Goal: Information Seeking & Learning: Learn about a topic

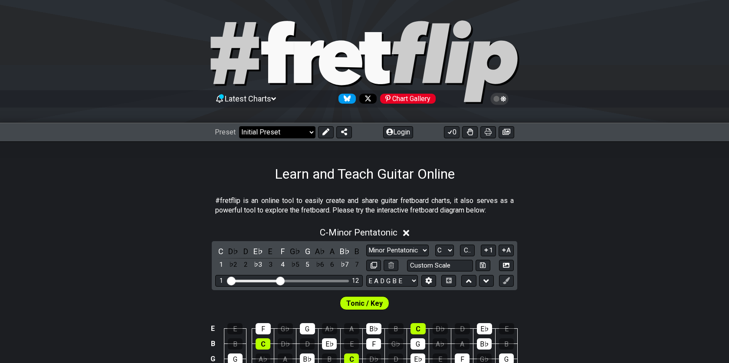
click at [253, 126] on select "Welcome to #fretflip! Initial Preset Custom Preset Minor Pentatonic Major Penta…" at bounding box center [277, 132] width 76 height 12
click at [239, 126] on select "Welcome to #fretflip! Initial Preset Custom Preset Minor Pentatonic Major Penta…" at bounding box center [277, 132] width 76 height 12
select select "/3nps-caged-shapes"
select select "A"
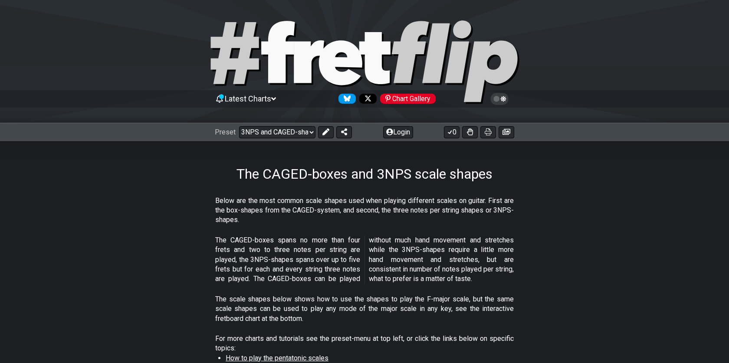
scroll to position [5, 0]
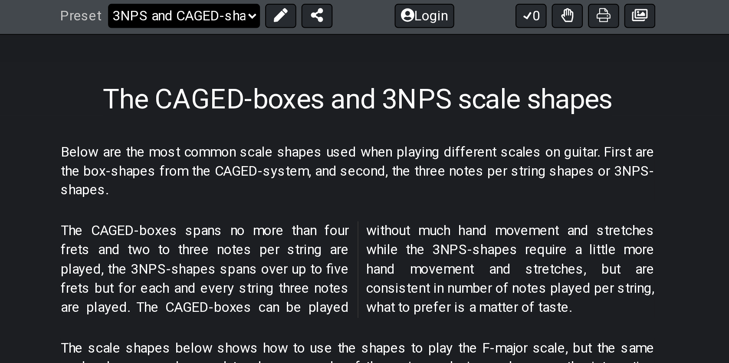
click at [311, 129] on select "Welcome to #fretflip! Initial Preset Custom Preset Minor Pentatonic Major Penta…" at bounding box center [277, 127] width 76 height 12
click at [239, 121] on select "Welcome to #fretflip! Initial Preset Custom Preset Minor Pentatonic Major Penta…" at bounding box center [277, 127] width 76 height 12
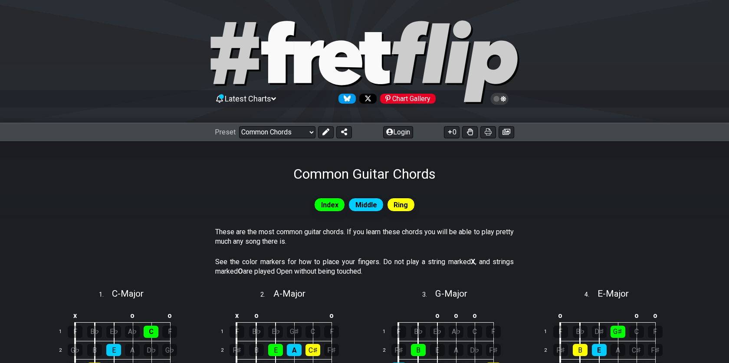
click at [265, 138] on div "Preset Welcome to #fretflip! Initial Preset Custom Preset Minor Pentatonic Majo…" at bounding box center [364, 132] width 729 height 19
click at [264, 132] on select "Welcome to #fretflip! Initial Preset Custom Preset Minor Pentatonic Major Penta…" at bounding box center [277, 132] width 76 height 12
click at [239, 126] on select "Welcome to #fretflip! Initial Preset Custom Preset Minor Pentatonic Major Penta…" at bounding box center [277, 132] width 76 height 12
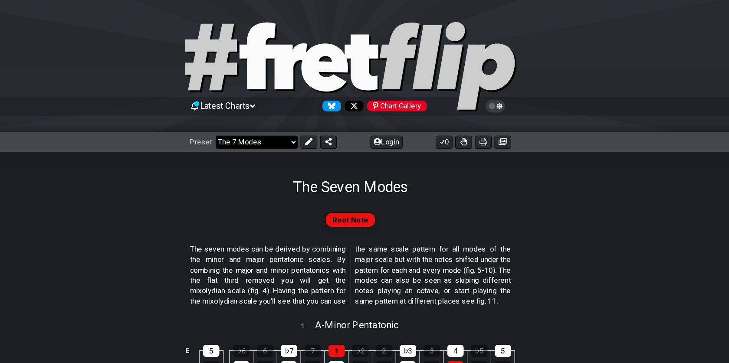
click at [277, 131] on select "Welcome to #fretflip! Initial Preset Custom Preset Minor Pentatonic Major Penta…" at bounding box center [277, 132] width 76 height 12
click at [239, 126] on select "Welcome to #fretflip! Initial Preset Custom Preset Minor Pentatonic Major Penta…" at bounding box center [277, 132] width 76 height 12
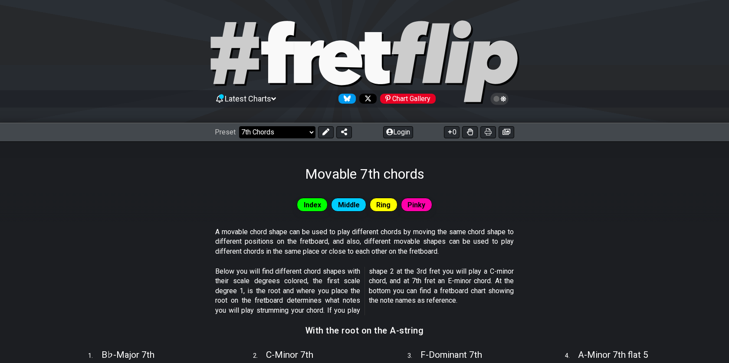
click at [265, 132] on select "Welcome to #fretflip! Initial Preset Custom Preset Minor Pentatonic Major Penta…" at bounding box center [277, 132] width 76 height 12
click at [239, 126] on select "Welcome to #fretflip! Initial Preset Custom Preset Minor Pentatonic Major Penta…" at bounding box center [277, 132] width 76 height 12
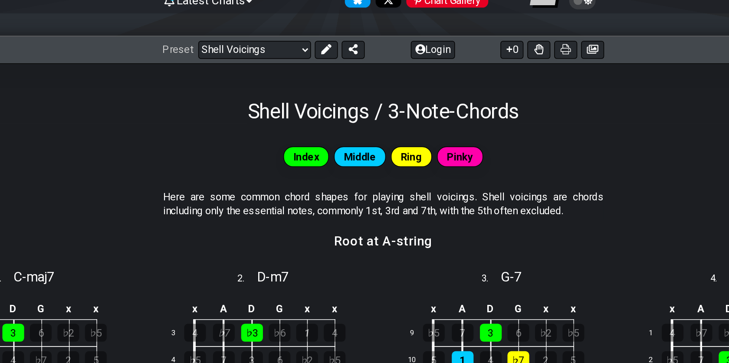
scroll to position [92, 0]
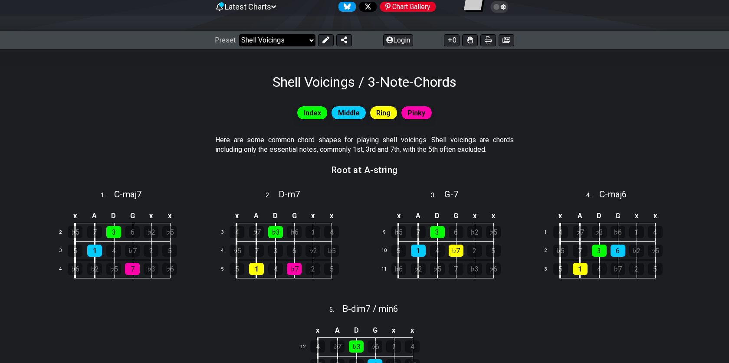
click at [275, 38] on select "Welcome to #fretflip! Initial Preset Custom Preset Minor Pentatonic Major Penta…" at bounding box center [277, 40] width 76 height 12
click at [239, 34] on select "Welcome to #fretflip! Initial Preset Custom Preset Minor Pentatonic Major Penta…" at bounding box center [277, 40] width 76 height 12
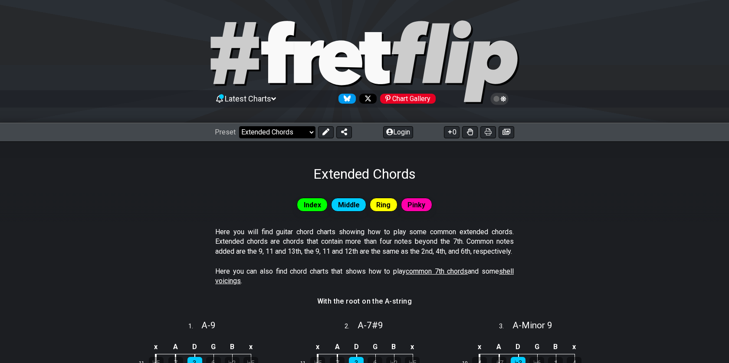
click at [250, 138] on select "Welcome to #fretflip! Initial Preset Custom Preset Minor Pentatonic Major Penta…" at bounding box center [277, 132] width 76 height 12
click at [239, 126] on select "Welcome to #fretflip! Initial Preset Custom Preset Minor Pentatonic Major Penta…" at bounding box center [277, 132] width 76 height 12
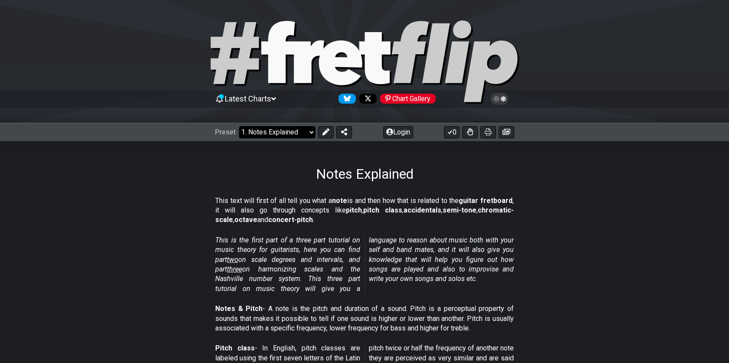
click at [267, 131] on select "Welcome to #fretflip! Initial Preset Custom Preset Minor Pentatonic Major Penta…" at bounding box center [277, 132] width 76 height 12
click at [239, 126] on select "Welcome to #fretflip! Initial Preset Custom Preset Minor Pentatonic Major Penta…" at bounding box center [277, 132] width 76 height 12
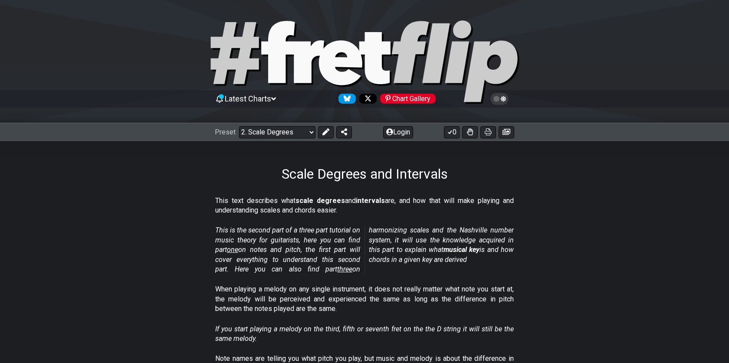
click at [273, 124] on div "Preset Welcome to #fretflip! Initial Preset Custom Preset Minor Pentatonic Majo…" at bounding box center [364, 132] width 729 height 19
click at [276, 131] on select "Welcome to #fretflip! Initial Preset Custom Preset Minor Pentatonic Major Penta…" at bounding box center [277, 132] width 76 height 12
click at [239, 126] on select "Welcome to #fretflip! Initial Preset Custom Preset Minor Pentatonic Major Penta…" at bounding box center [277, 132] width 76 height 12
select select "/the-caged-system"
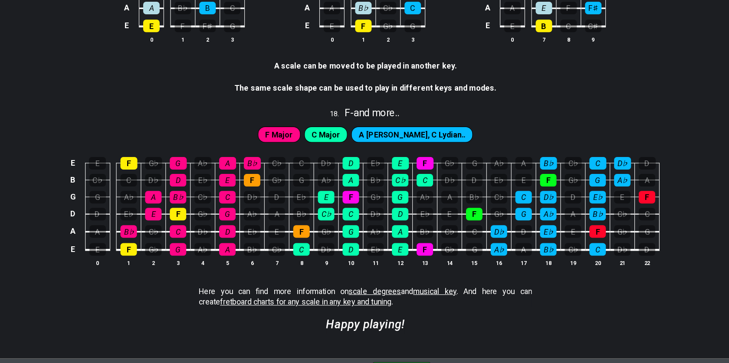
scroll to position [2272, 0]
